Goal: Complete application form

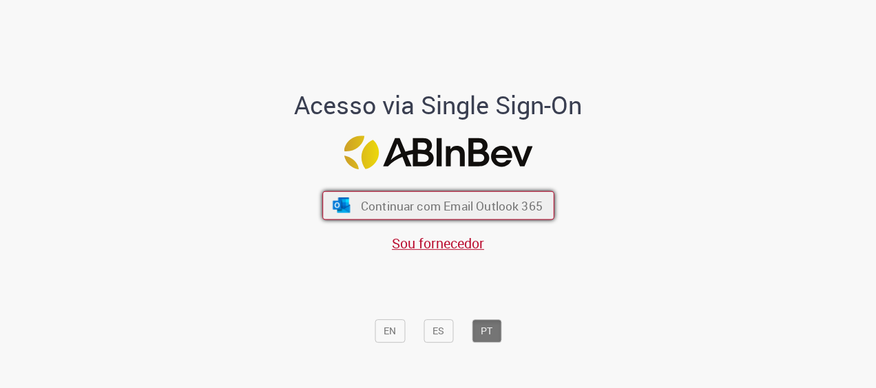
click at [448, 208] on span "Continuar com Email Outlook 365" at bounding box center [451, 206] width 182 height 16
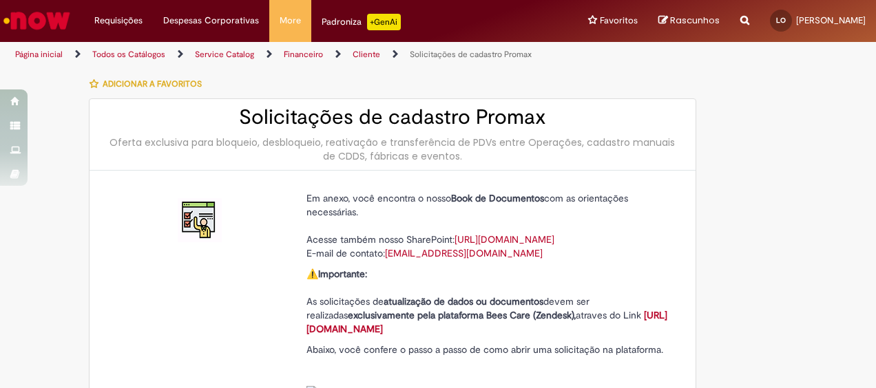
type input "**********"
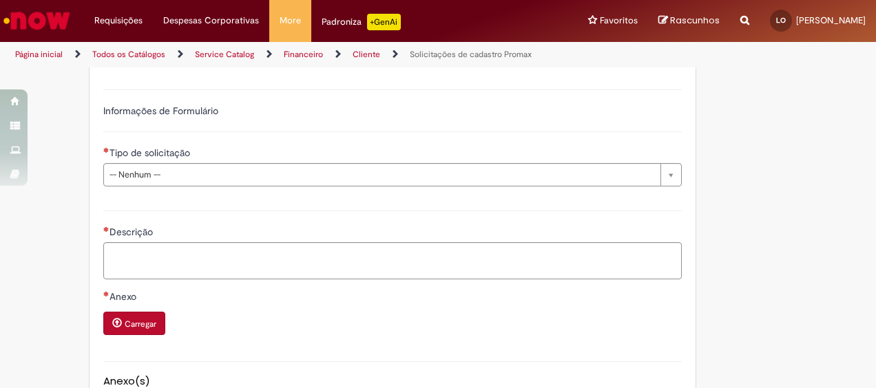
scroll to position [519, 0]
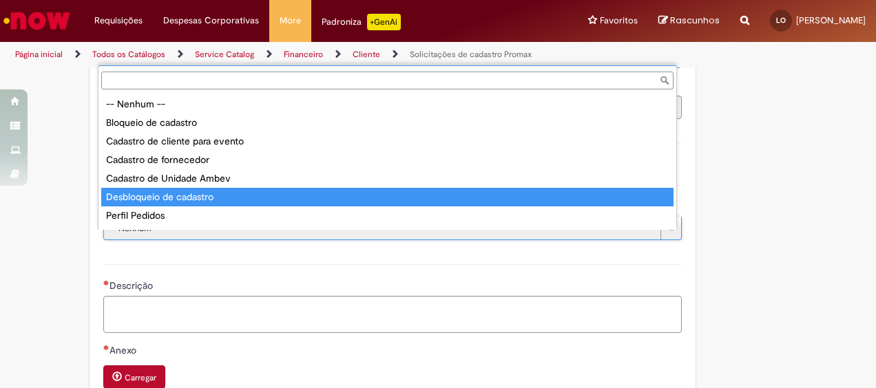
type input "**********"
select select "**********"
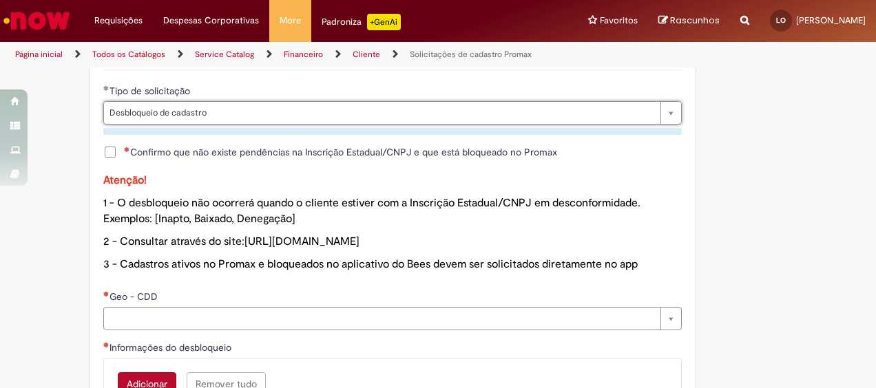
scroll to position [657, 0]
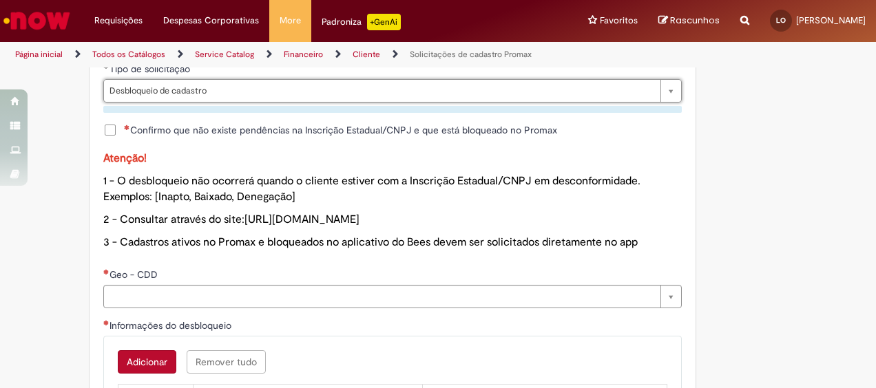
click at [183, 203] on span "1 - O desbloqueio não ocorrerá quando o cliente estiver com a Inscrição Estadua…" at bounding box center [371, 189] width 537 height 30
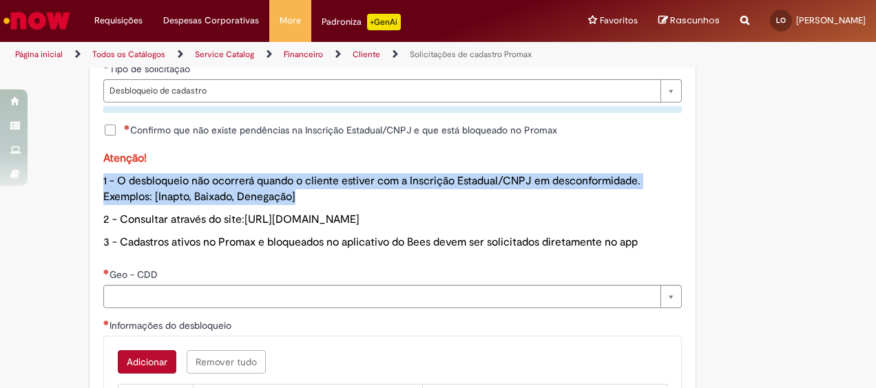
click at [183, 203] on span "1 - O desbloqueio não ocorrerá quando o cliente estiver com a Inscrição Estadua…" at bounding box center [371, 189] width 537 height 30
drag, startPoint x: 183, startPoint y: 203, endPoint x: 505, endPoint y: 201, distance: 322.3
click at [505, 201] on p "1 - O desbloqueio não ocorrerá quando o cliente estiver com a Inscrição Estadua…" at bounding box center [392, 190] width 578 height 32
click at [262, 204] on span "1 - O desbloqueio não ocorrerá quando o cliente estiver com a Inscrição Estadua…" at bounding box center [371, 189] width 537 height 30
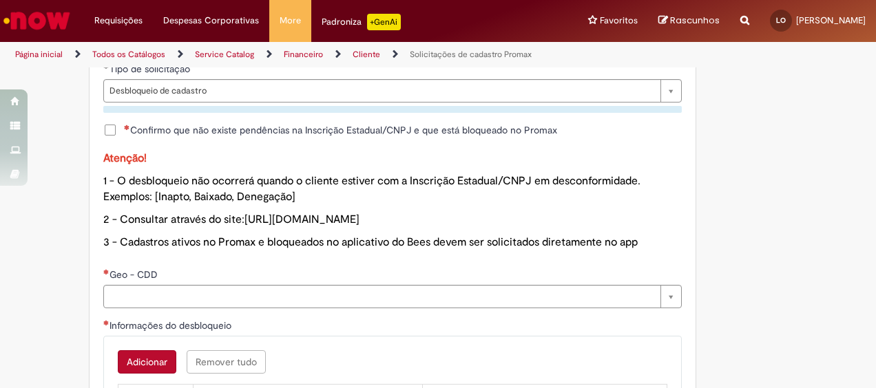
click at [211, 227] on span "2 - Consultar através do site: https://solucoes.receita.fazenda.gov.br/Servicos…" at bounding box center [231, 220] width 256 height 14
click at [210, 227] on span "2 - Consultar através do site: https://solucoes.receita.fazenda.gov.br/Servicos…" at bounding box center [231, 220] width 256 height 14
click at [213, 227] on span "2 - Consultar através do site: https://solucoes.receita.fazenda.gov.br/Servicos…" at bounding box center [231, 220] width 256 height 14
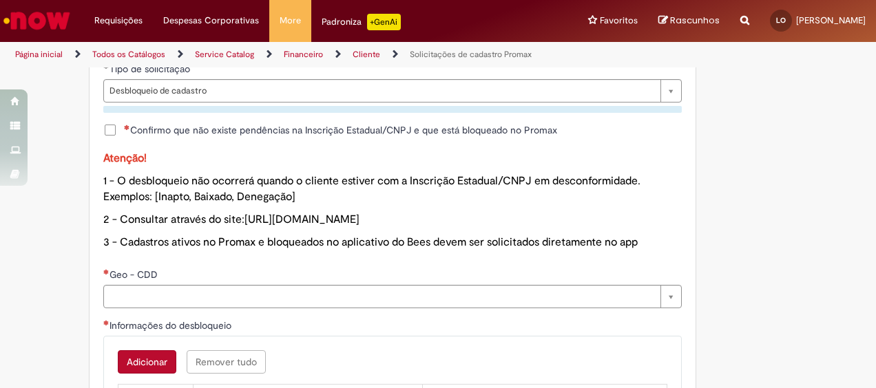
click at [209, 249] on span "3 - Cadastros ativos no Promax e bloqueados no aplicativo do Bees devem ser sol…" at bounding box center [370, 243] width 534 height 14
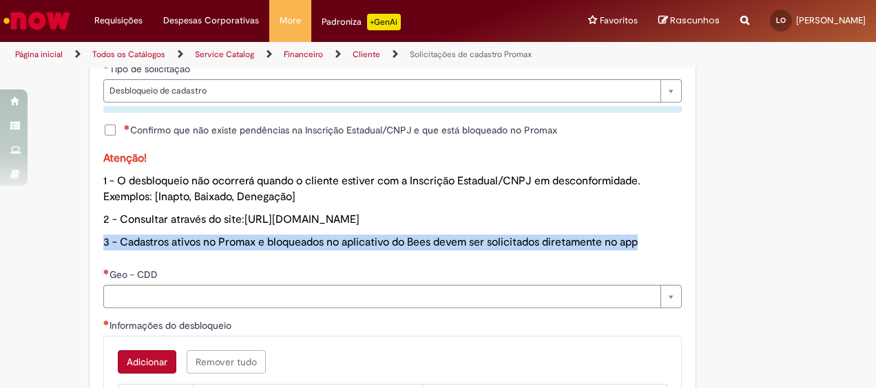
click at [209, 249] on span "3 - Cadastros ativos no Promax e bloqueados no aplicativo do Bees devem ser sol…" at bounding box center [370, 243] width 534 height 14
drag, startPoint x: 209, startPoint y: 251, endPoint x: 329, endPoint y: 256, distance: 119.9
click at [329, 249] on span "3 - Cadastros ativos no Promax e bloqueados no aplicativo do Bees devem ser sol…" at bounding box center [370, 243] width 534 height 14
click at [350, 257] on div "Atenção! 1 - O desbloqueio não ocorrerá quando o cliente estiver com a Inscriçã…" at bounding box center [392, 204] width 578 height 106
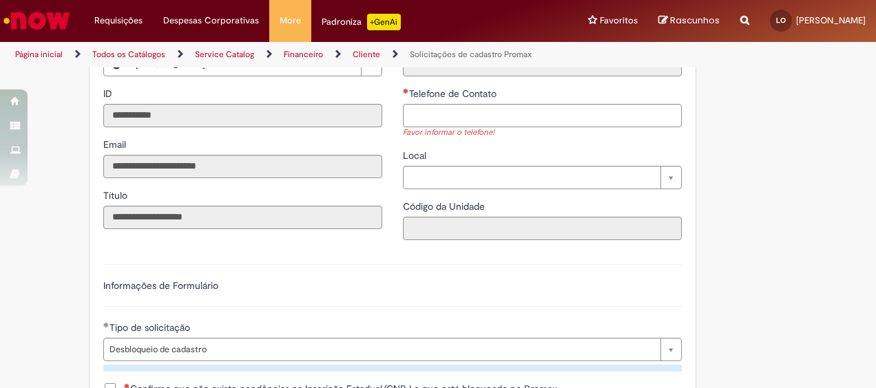
scroll to position [617, 0]
